Goal: Task Accomplishment & Management: Use online tool/utility

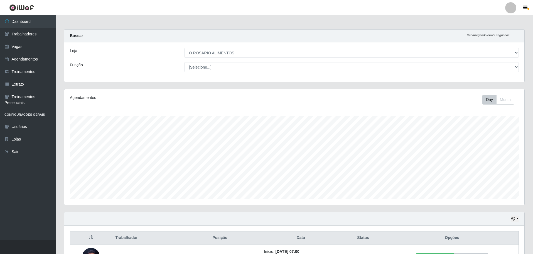
select select "349"
click at [16, 28] on link "Dashboard" at bounding box center [28, 21] width 56 height 13
click at [519, 217] on div "Hoje 1 dia 3 dias 1 Semana Não encerrados" at bounding box center [294, 218] width 460 height 13
click at [518, 217] on button "button" at bounding box center [515, 218] width 8 height 6
click at [503, 166] on button "Hoje" at bounding box center [497, 163] width 44 height 12
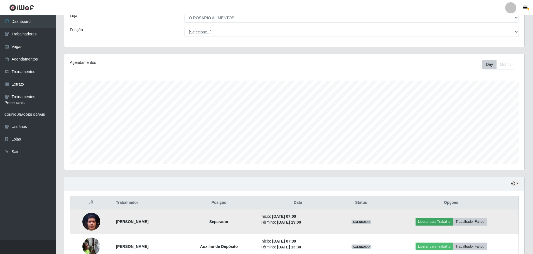
scroll to position [67, 0]
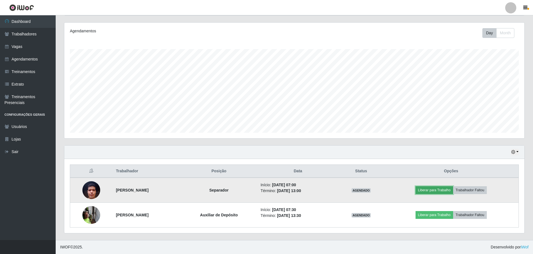
click at [444, 191] on button "Liberar para Trabalho" at bounding box center [435, 190] width 38 height 8
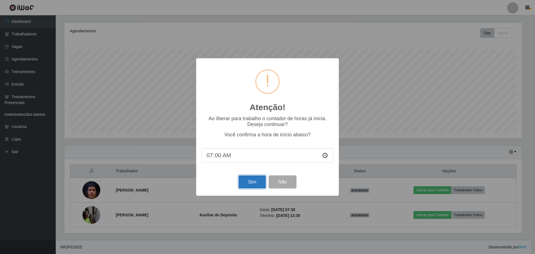
click at [247, 182] on button "Sim" at bounding box center [251, 181] width 27 height 13
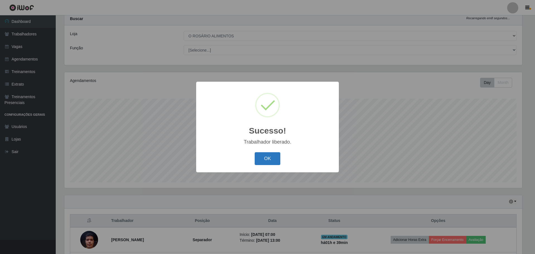
click at [273, 157] on button "OK" at bounding box center [267, 158] width 26 height 13
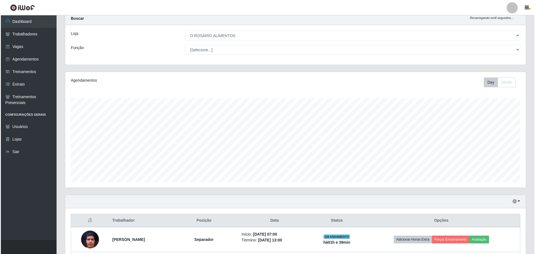
scroll to position [67, 0]
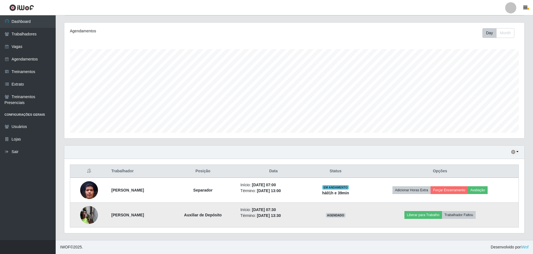
click at [445, 221] on td "Liberar para Trabalho Trabalhador Faltou" at bounding box center [440, 214] width 157 height 25
click at [442, 218] on button "Liberar para Trabalho" at bounding box center [424, 215] width 38 height 8
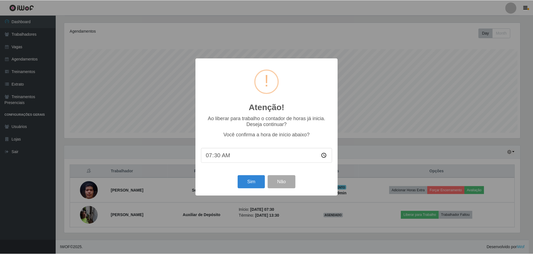
scroll to position [116, 457]
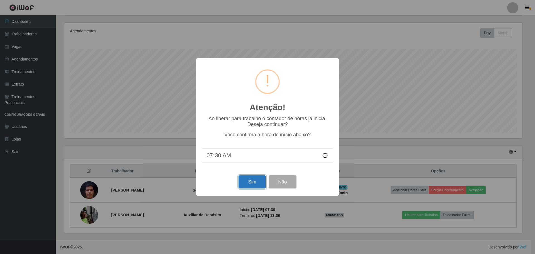
click at [243, 184] on button "Sim" at bounding box center [251, 181] width 27 height 13
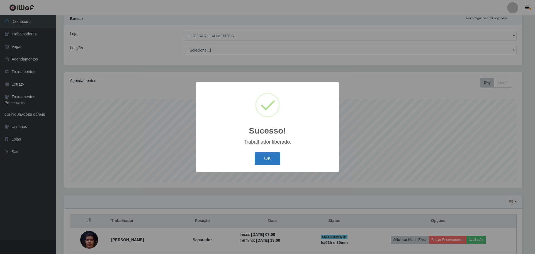
click at [266, 165] on button "OK" at bounding box center [267, 158] width 26 height 13
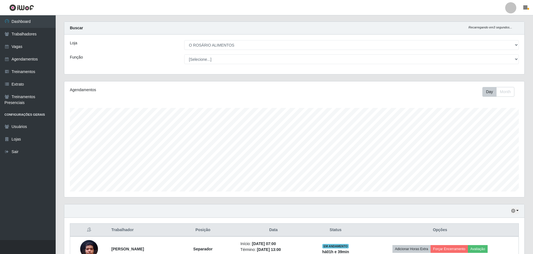
scroll to position [0, 0]
